Goal: Transaction & Acquisition: Purchase product/service

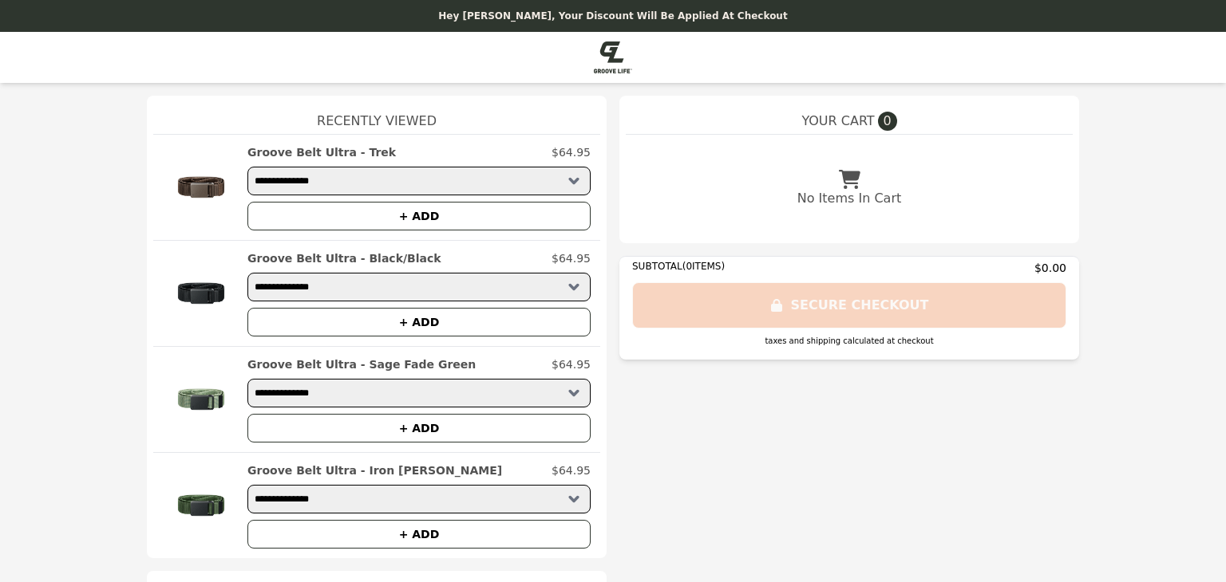
click at [616, 57] on img at bounding box center [613, 57] width 38 height 32
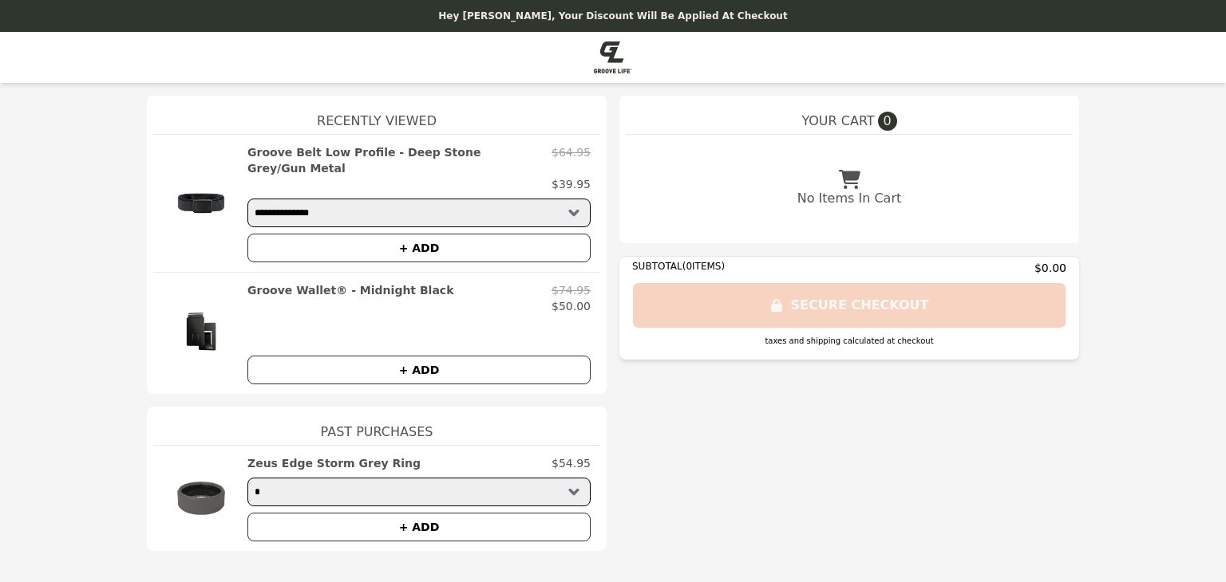
click at [611, 57] on img at bounding box center [613, 57] width 38 height 32
